Goal: Task Accomplishment & Management: Manage account settings

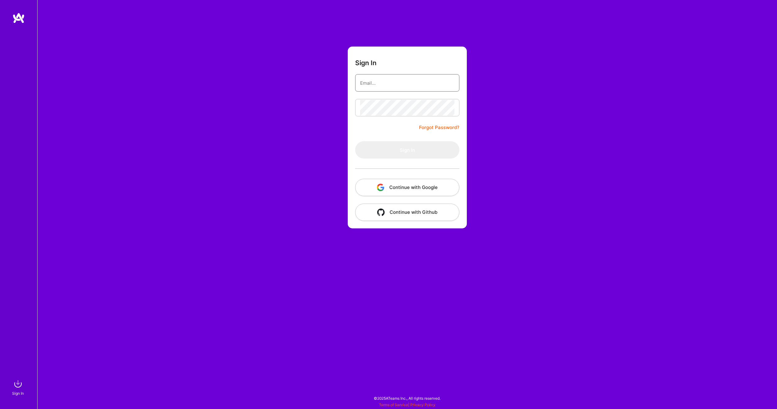
type input "[EMAIL_ADDRESS][PERSON_NAME][DOMAIN_NAME]"
click at [299, 131] on div "Sign In [EMAIL_ADDRESS][PERSON_NAME][DOMAIN_NAME] Forgot Password? Sign In Cont…" at bounding box center [406, 204] width 739 height 409
click at [398, 151] on button "Sign In" at bounding box center [407, 149] width 104 height 17
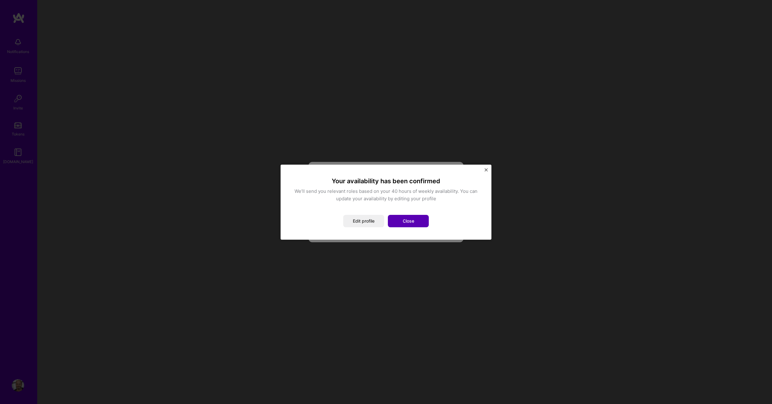
click at [412, 223] on button "Close" at bounding box center [408, 221] width 41 height 12
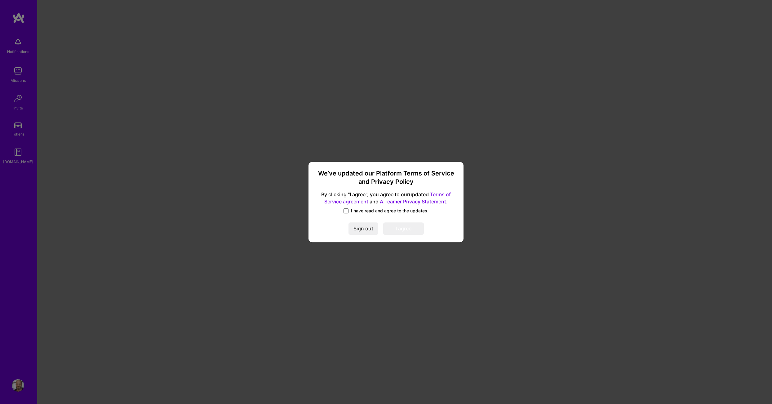
click at [346, 212] on span at bounding box center [345, 210] width 5 height 5
click at [0, 0] on input "I have read and agree to the updates." at bounding box center [0, 0] width 0 height 0
click at [360, 232] on button "Sign out" at bounding box center [363, 229] width 30 height 12
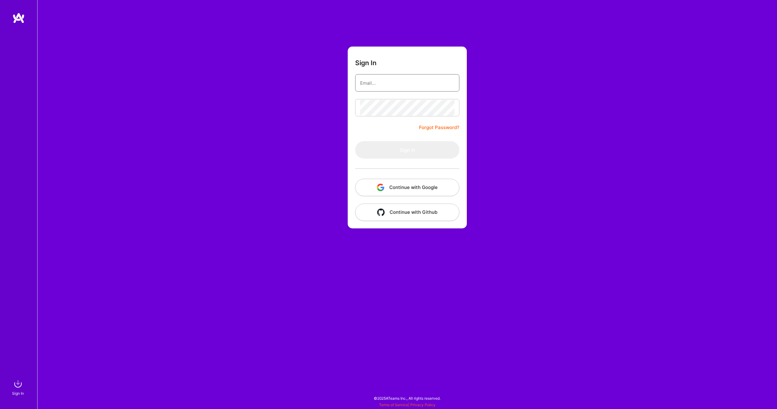
type input "[EMAIL_ADDRESS][PERSON_NAME][DOMAIN_NAME]"
click at [357, 150] on button "Sign In" at bounding box center [407, 149] width 104 height 17
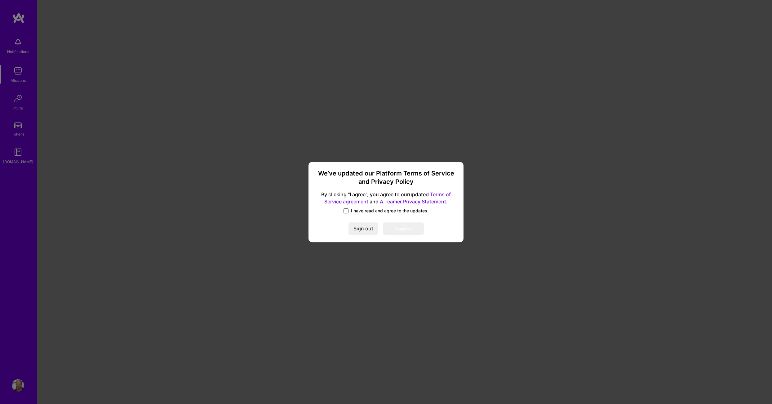
click at [348, 212] on span at bounding box center [345, 210] width 5 height 5
click at [0, 0] on input "I have read and agree to the updates." at bounding box center [0, 0] width 0 height 0
click at [407, 231] on button "I agree" at bounding box center [403, 229] width 41 height 12
